Goal: Information Seeking & Learning: Find specific page/section

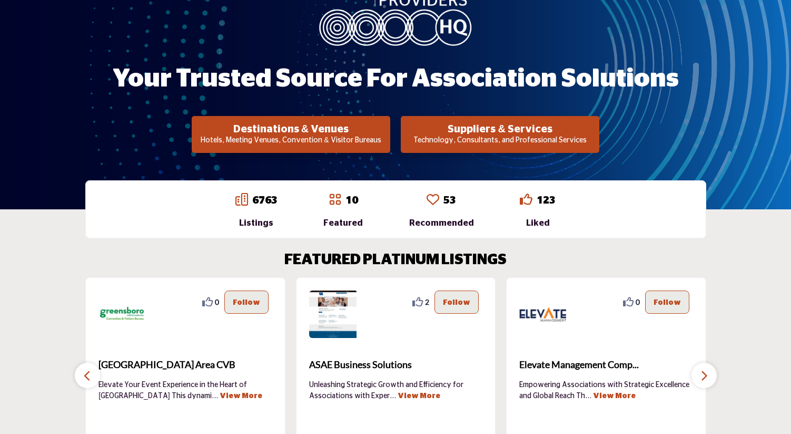
scroll to position [298, 0]
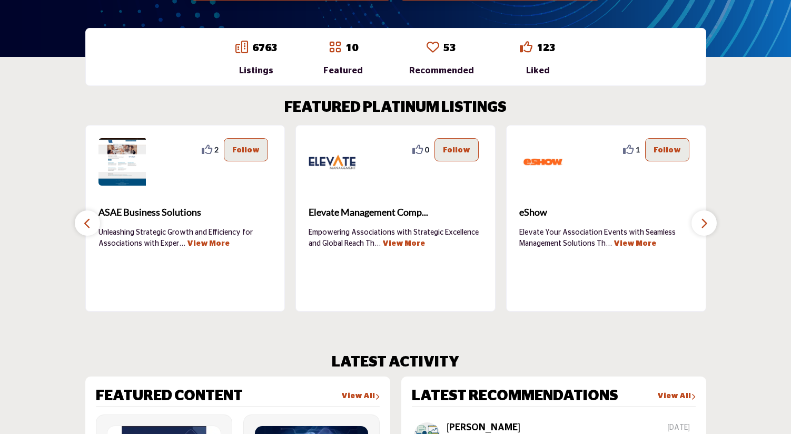
click at [704, 220] on icon "button" at bounding box center [704, 223] width 8 height 13
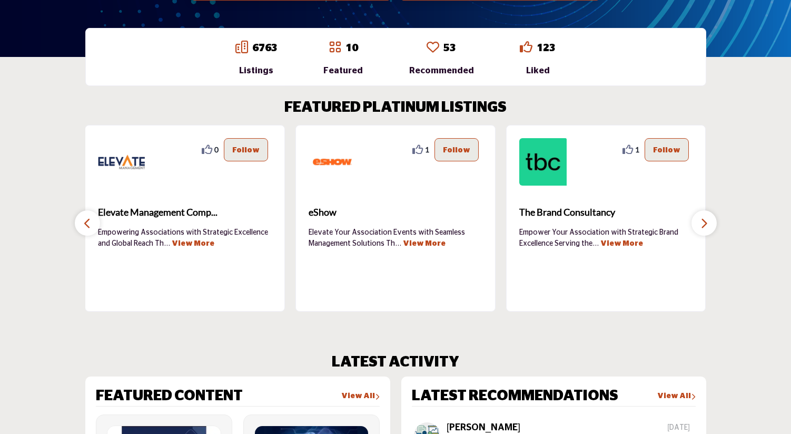
click at [704, 220] on icon "button" at bounding box center [704, 223] width 8 height 13
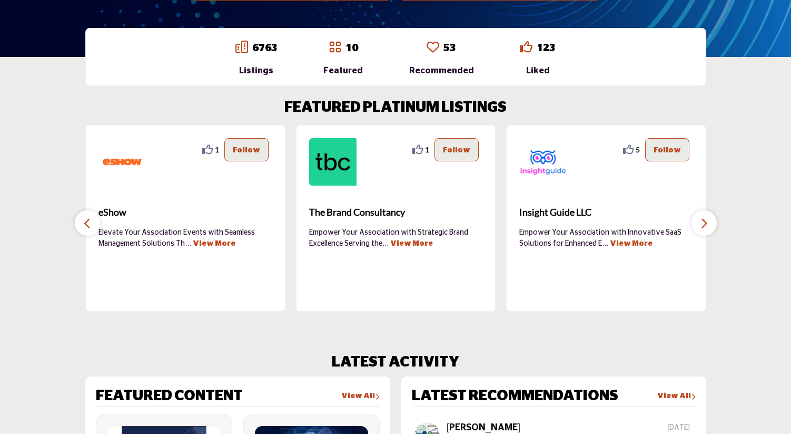
click at [704, 220] on icon "button" at bounding box center [704, 223] width 8 height 13
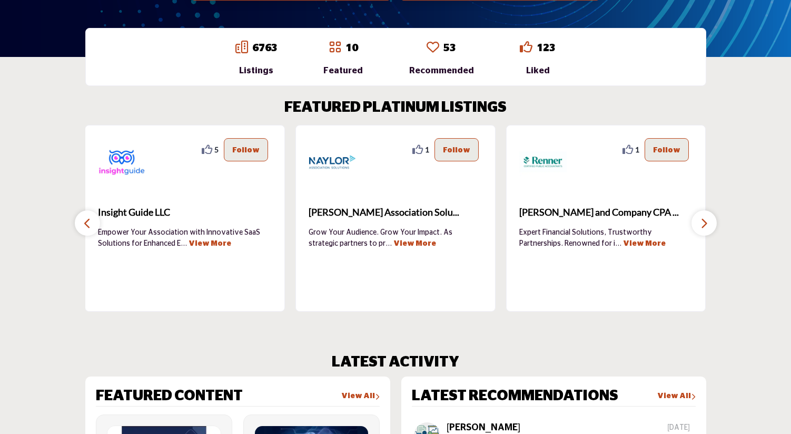
click at [423, 150] on icon at bounding box center [418, 149] width 11 height 11
click at [418, 149] on icon at bounding box center [418, 149] width 11 height 11
click at [456, 150] on p "Follow" at bounding box center [456, 150] width 27 height 12
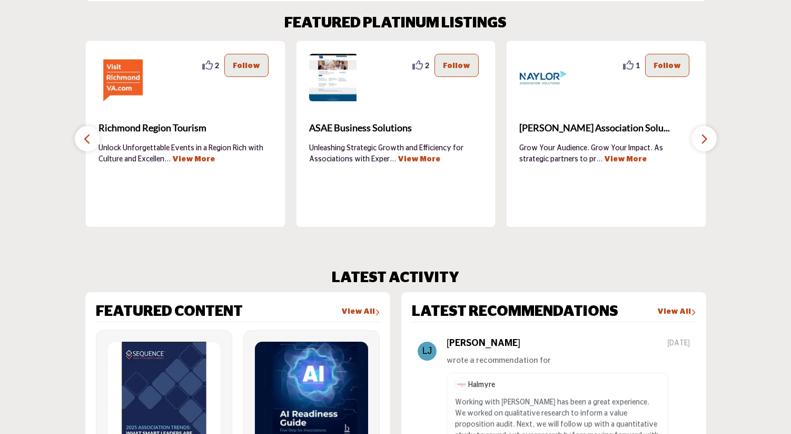
scroll to position [379, 0]
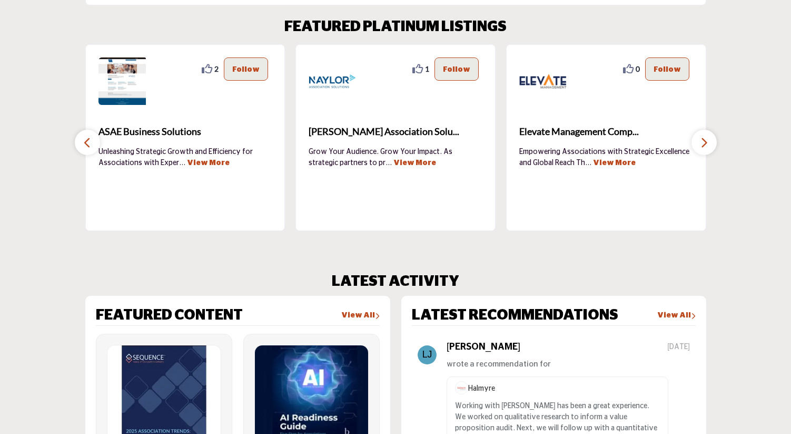
click at [422, 71] on icon at bounding box center [418, 69] width 11 height 11
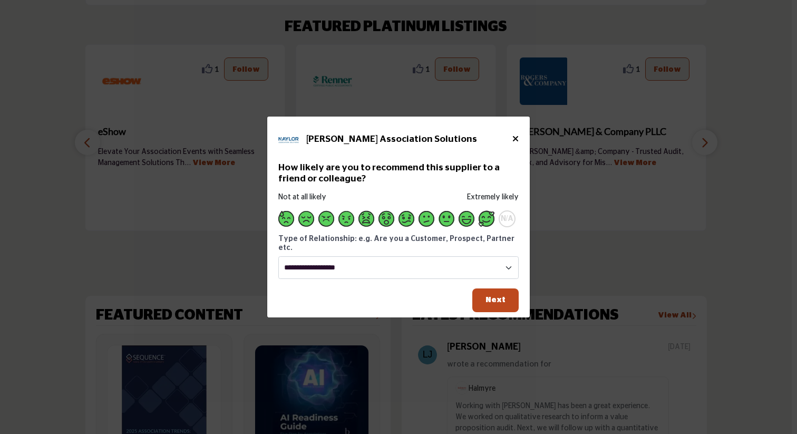
click at [483, 220] on span "Supplier Rating and Recommendation Modal for Naylor Association Solutions" at bounding box center [486, 219] width 16 height 16
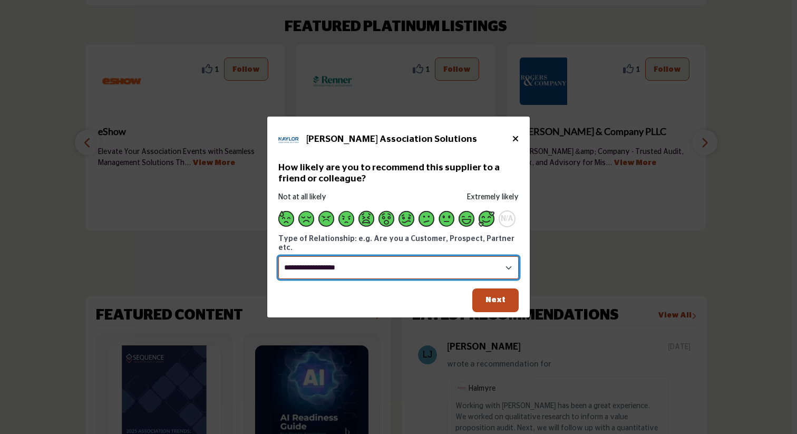
click at [470, 259] on select "**********" at bounding box center [398, 267] width 240 height 23
select select "********"
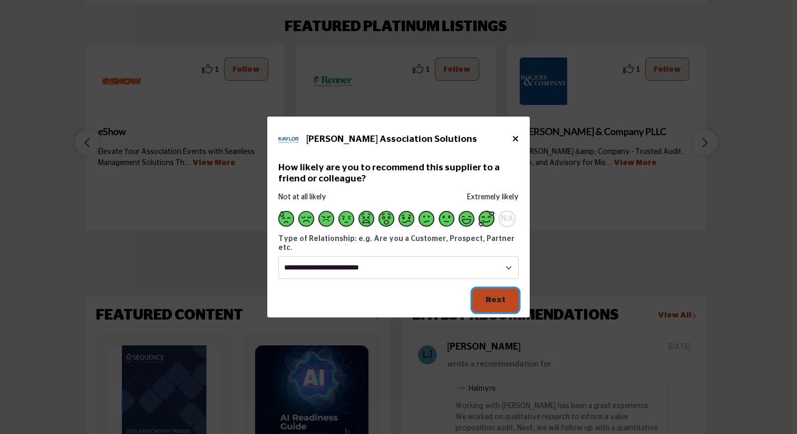
click at [496, 290] on button "Next" at bounding box center [495, 300] width 46 height 24
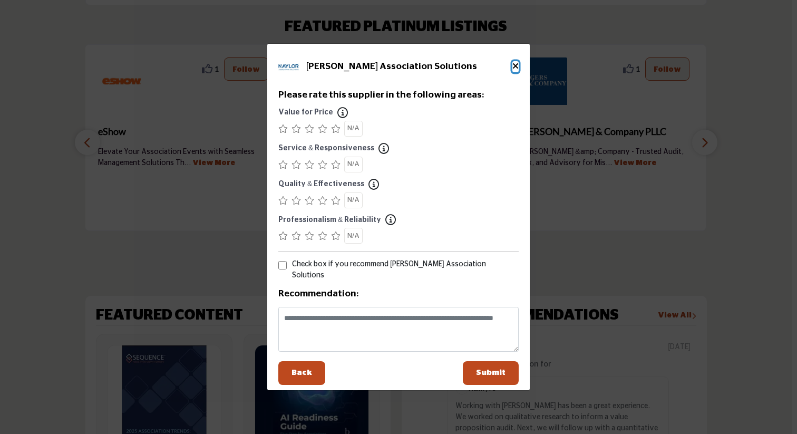
click at [516, 68] on icon "Close" at bounding box center [515, 66] width 6 height 8
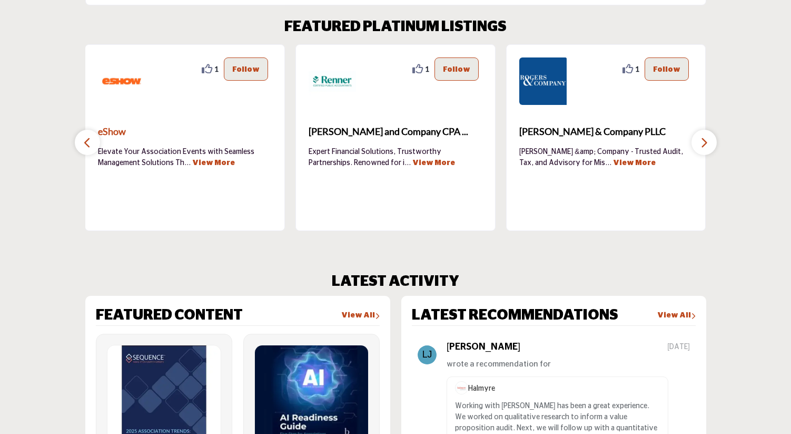
click at [101, 139] on b "eShow" at bounding box center [185, 132] width 174 height 28
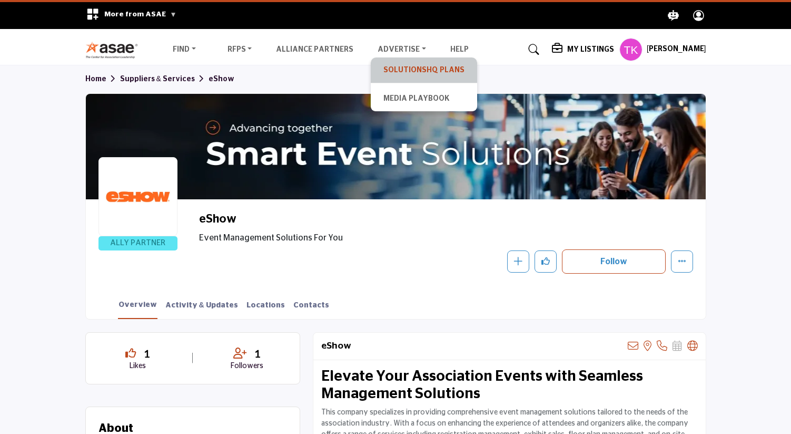
click at [386, 68] on link "SolutionsHQ Plans" at bounding box center [424, 70] width 96 height 15
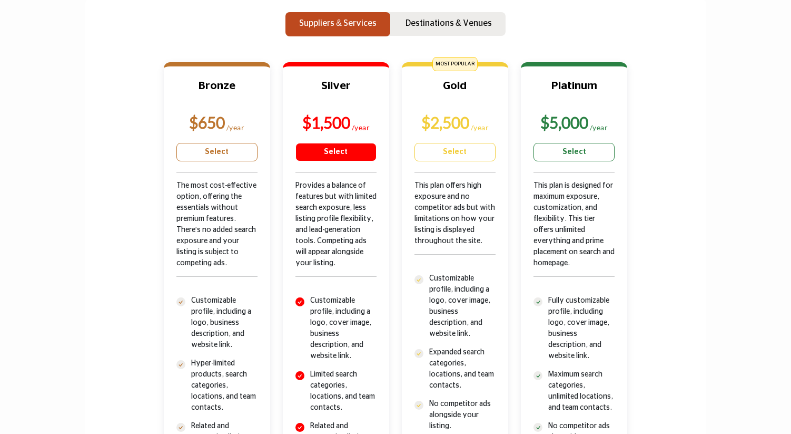
scroll to position [348, 0]
click at [433, 26] on p "Destinations & Venues" at bounding box center [449, 22] width 86 height 13
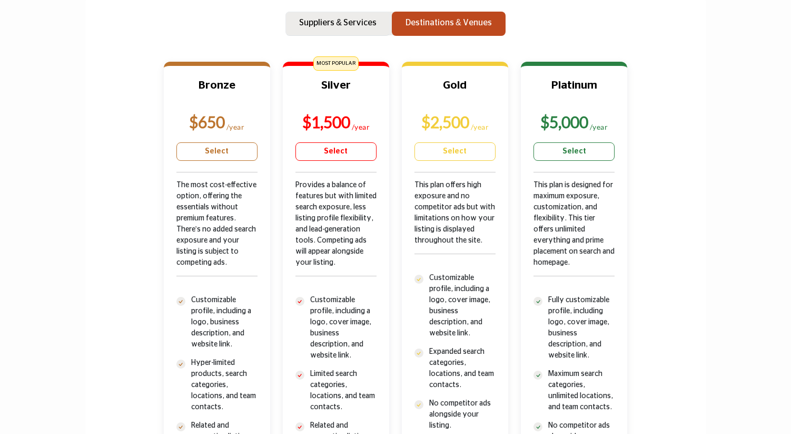
click at [375, 22] on p "Suppliers & Services" at bounding box center [337, 22] width 77 height 13
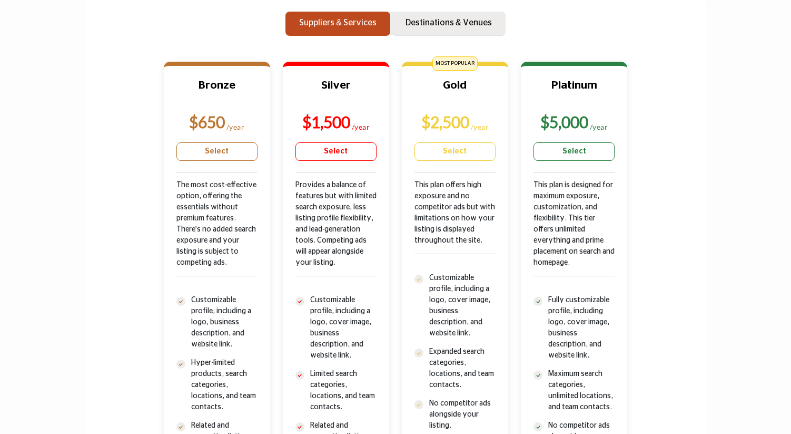
click at [427, 14] on button "Destinations & Venues" at bounding box center [449, 24] width 114 height 24
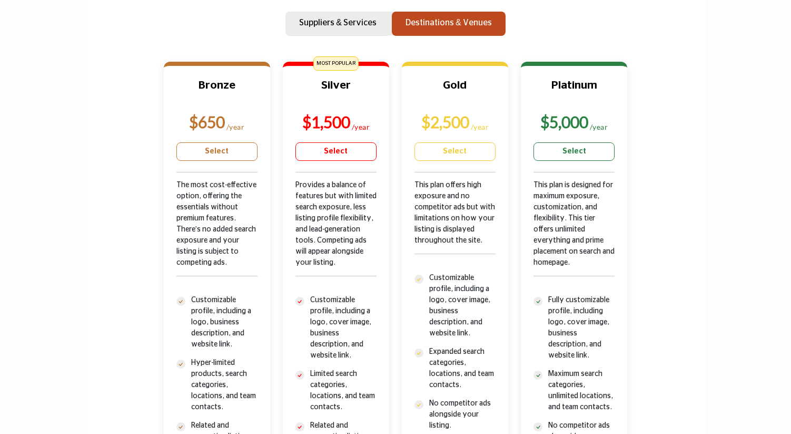
click at [348, 30] on button "Suppliers & Services" at bounding box center [338, 24] width 105 height 24
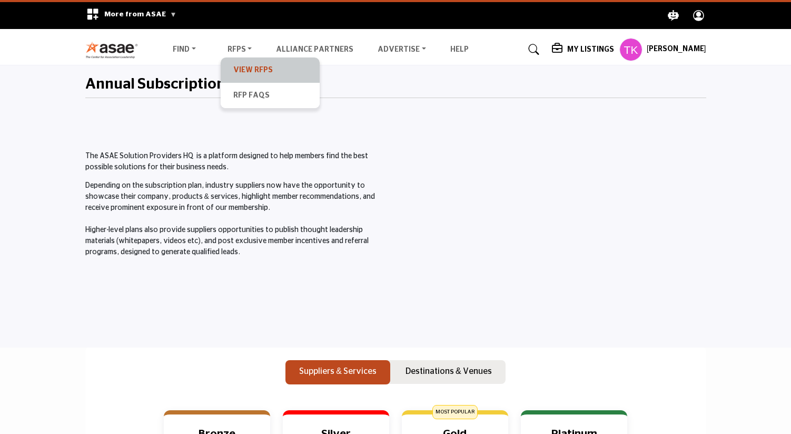
click at [242, 65] on link "View RFPs" at bounding box center [270, 70] width 89 height 15
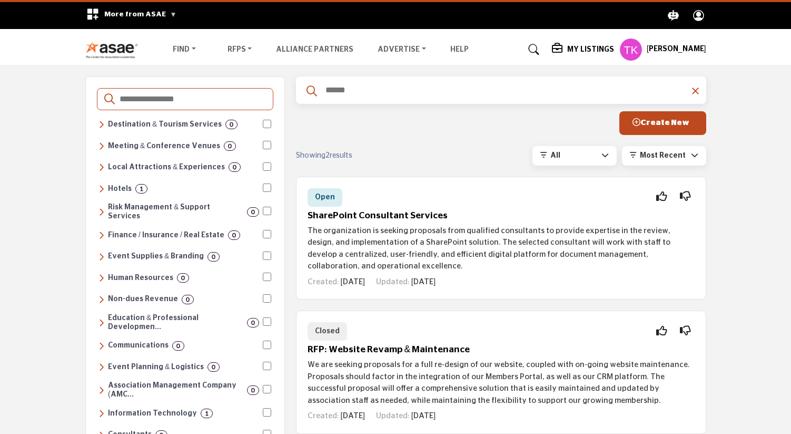
click at [567, 47] on h5 "My Listings" at bounding box center [590, 49] width 47 height 9
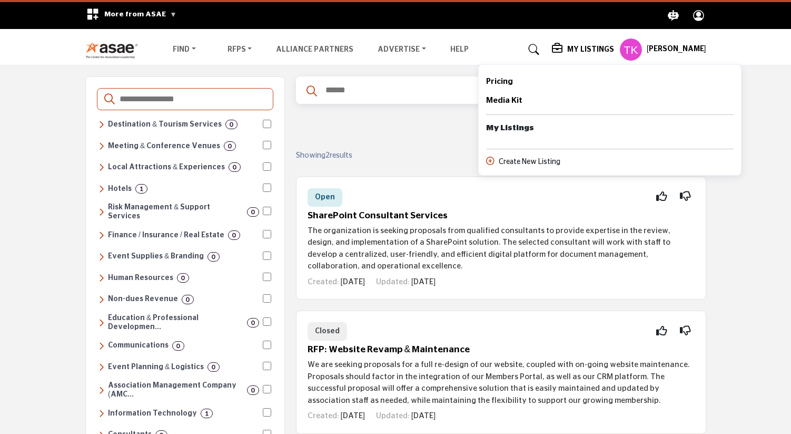
click at [486, 128] on b "My Listings" at bounding box center [510, 128] width 48 height 12
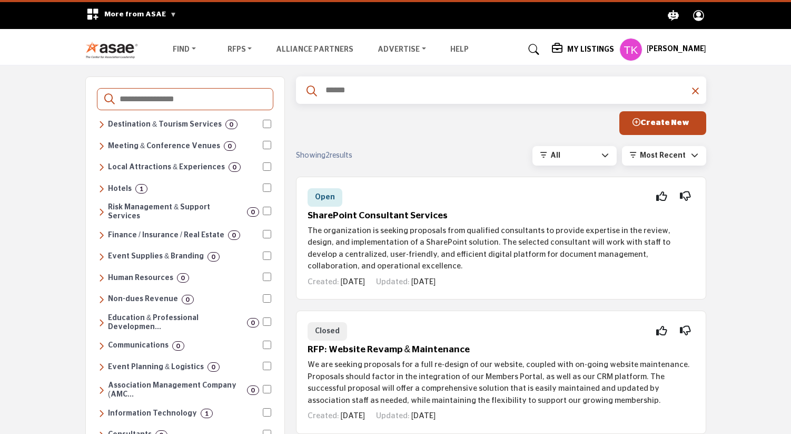
click at [620, 41] on div "Taylor Kessel-Salomonsson My Profile My Interests My Lists My Suppliers My RFPs…" at bounding box center [663, 49] width 87 height 23
click at [200, 86] on li "Suppliers & Services" at bounding box center [225, 95] width 119 height 25
click at [210, 94] on link "Suppliers & Services" at bounding box center [225, 95] width 108 height 15
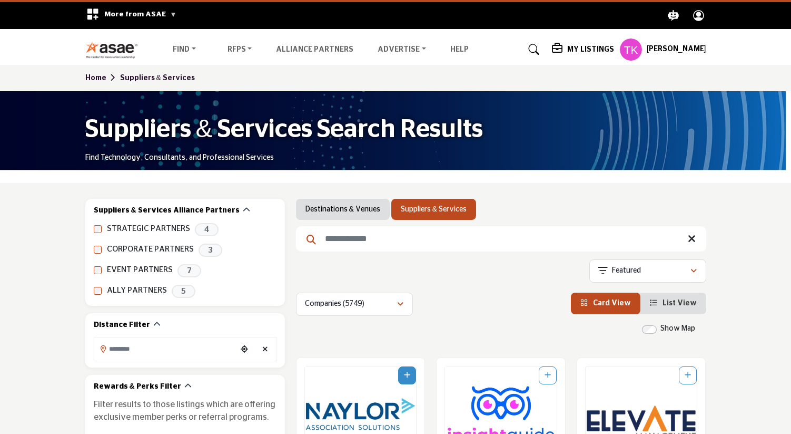
click at [369, 416] on img "Open Listing in new tab" at bounding box center [361, 413] width 112 height 95
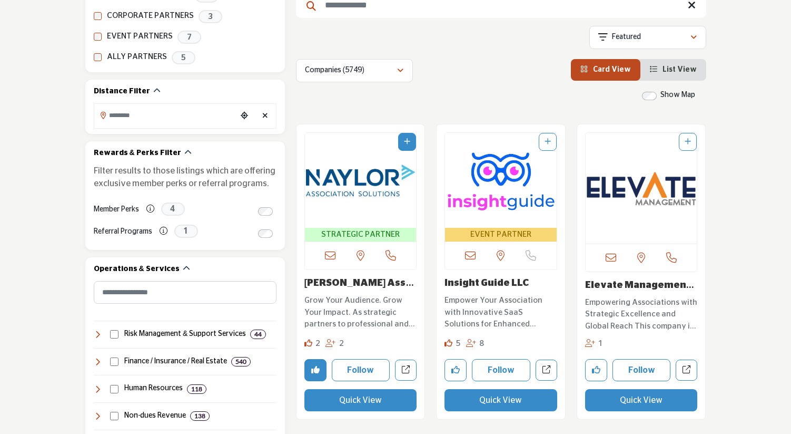
scroll to position [238, 0]
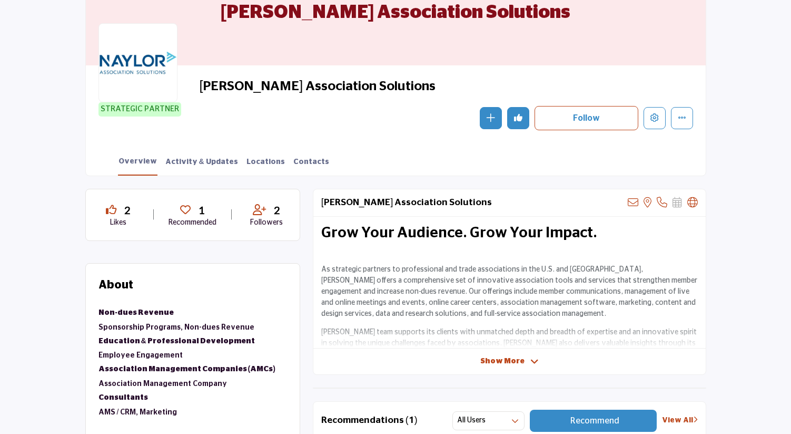
scroll to position [135, 0]
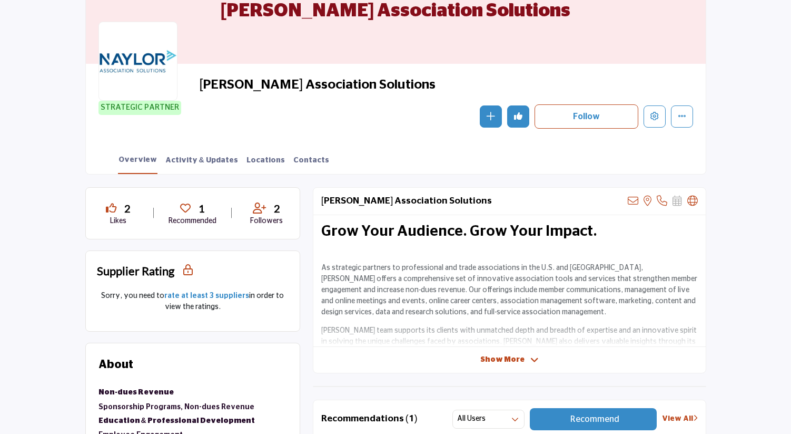
click at [488, 355] on span "Show More" at bounding box center [503, 359] width 44 height 11
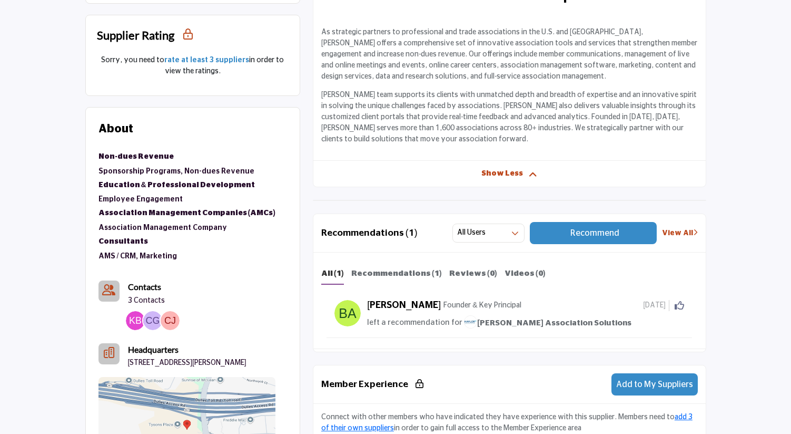
scroll to position [381, 0]
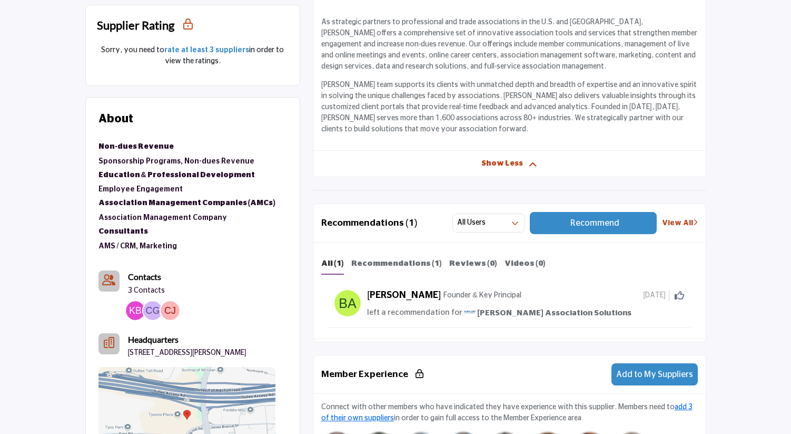
click at [503, 307] on link "[PERSON_NAME] Association Solutions" at bounding box center [547, 312] width 167 height 13
click at [409, 254] on div "All (1) Recommendations (1) Reviews (0) Videos (0) Barbara Armentrout 1 month a…" at bounding box center [510, 290] width 393 height 96
click at [409, 260] on b "Recommendations (1)" at bounding box center [396, 263] width 91 height 8
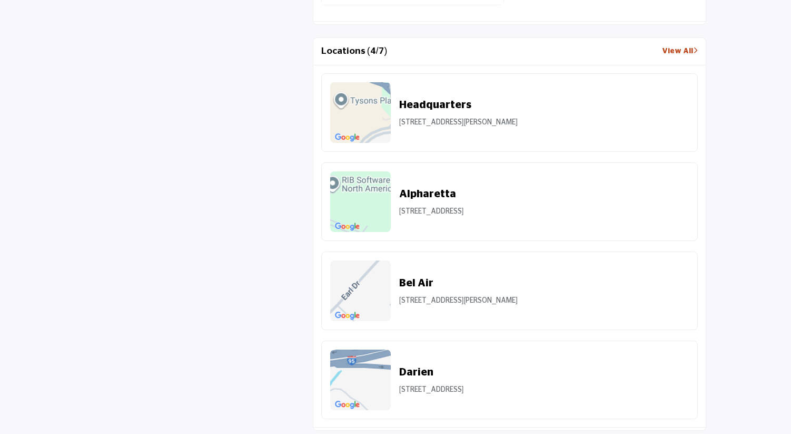
scroll to position [1199, 0]
click at [674, 56] on link "View All" at bounding box center [680, 51] width 36 height 11
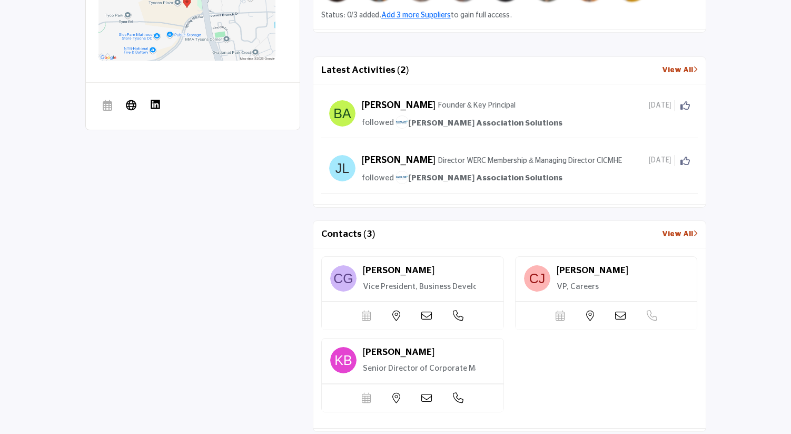
scroll to position [547, 0]
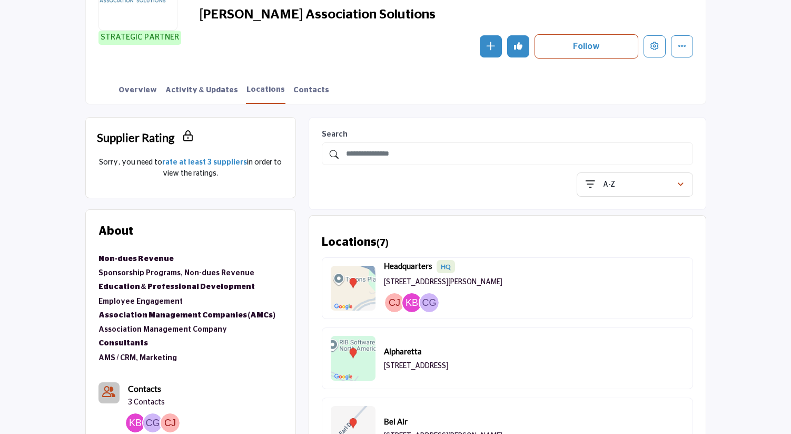
scroll to position [112, 0]
